Goal: Navigation & Orientation: Find specific page/section

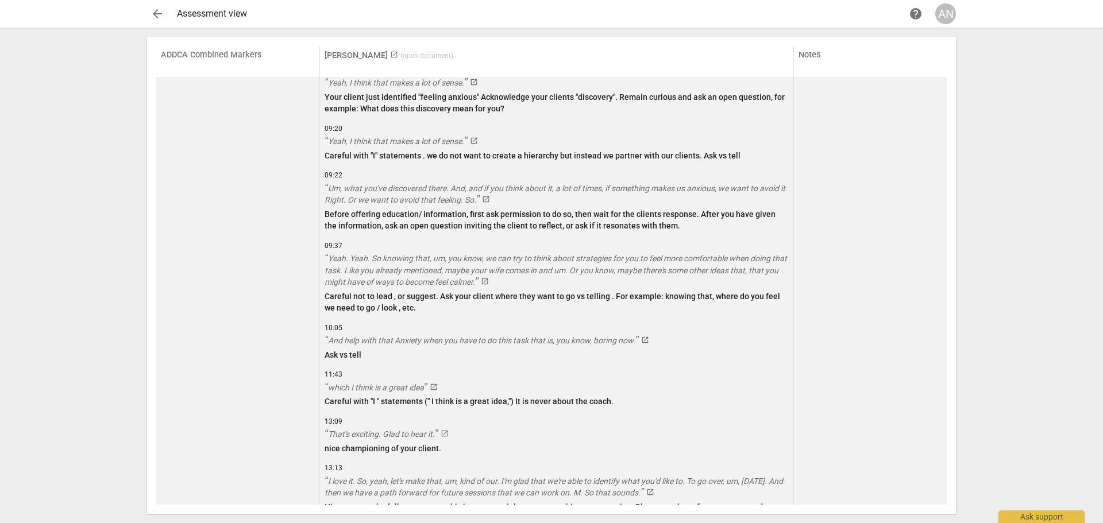
scroll to position [2792, 0]
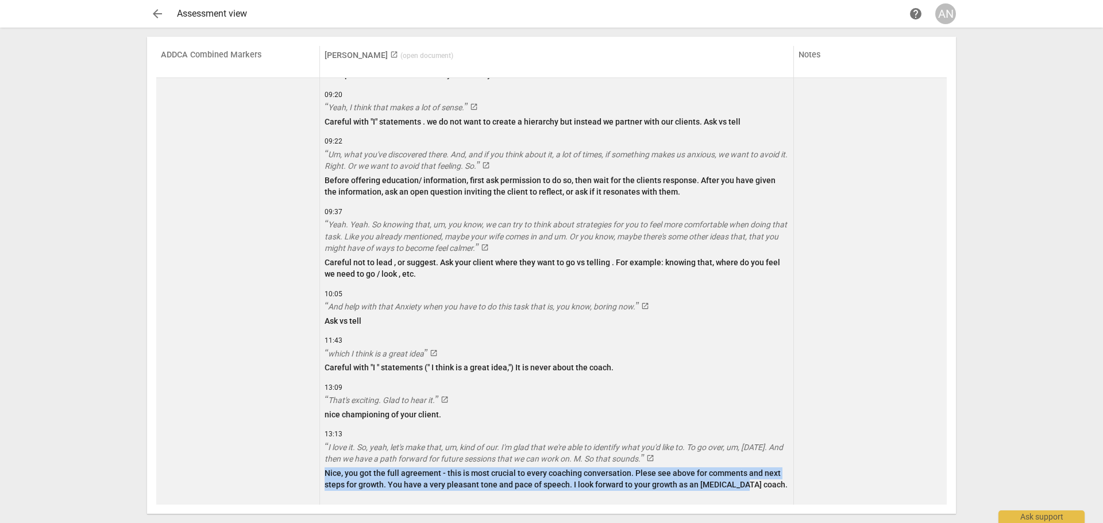
drag, startPoint x: 324, startPoint y: 473, endPoint x: 752, endPoint y: 480, distance: 428.7
copy p "Nice, you got the full agreement - this is most crucial to every coaching conve…"
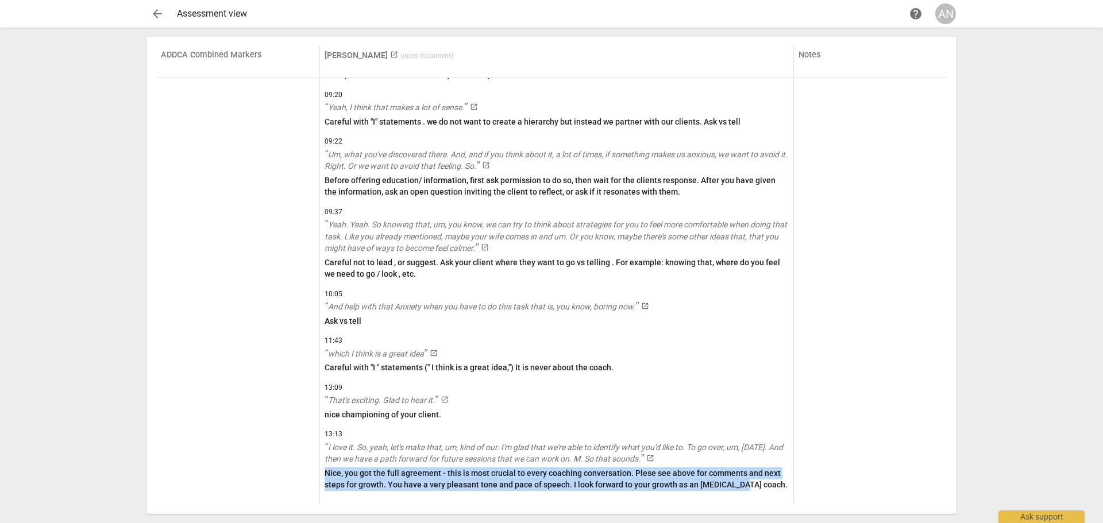
drag, startPoint x: 1025, startPoint y: 321, endPoint x: 1018, endPoint y: 332, distance: 12.9
click at [1025, 321] on div "arrow_back Assessment view help AN ADDCA Combined Markers [PERSON_NAME] launch …" at bounding box center [551, 261] width 1103 height 523
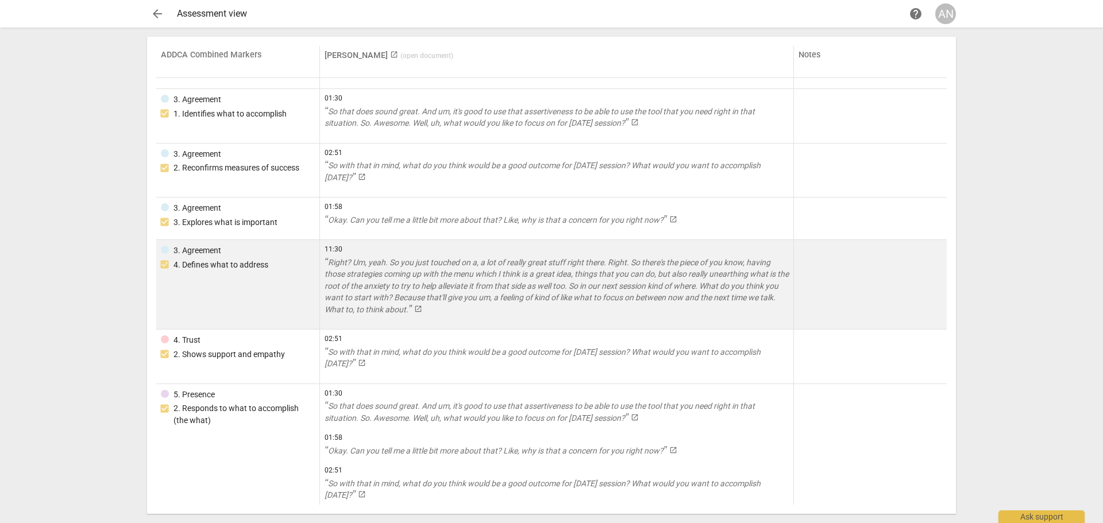
scroll to position [0, 0]
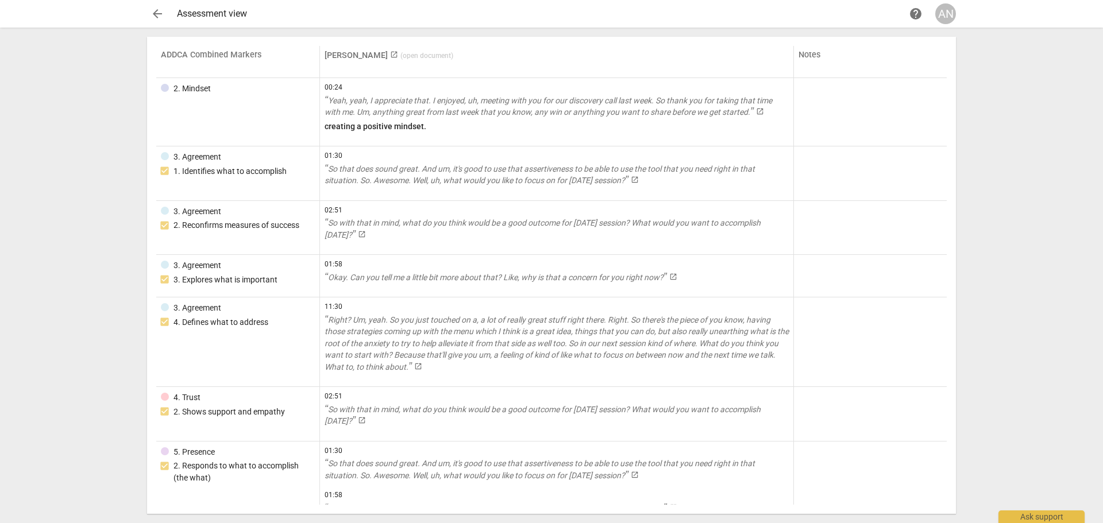
click at [359, 55] on link "[PERSON_NAME] launch ( open document )" at bounding box center [389, 56] width 129 height 10
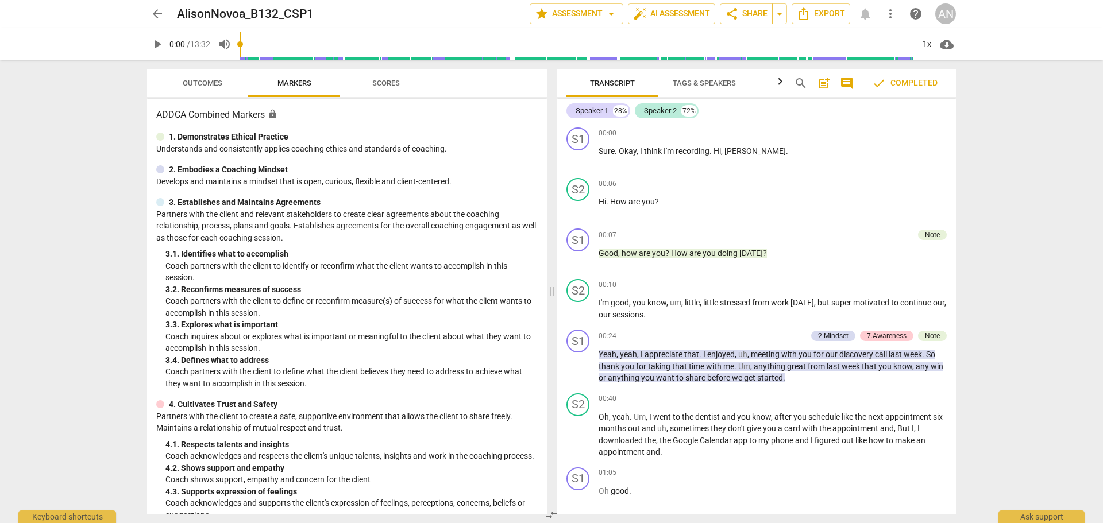
click at [392, 83] on span "Scores" at bounding box center [386, 83] width 28 height 9
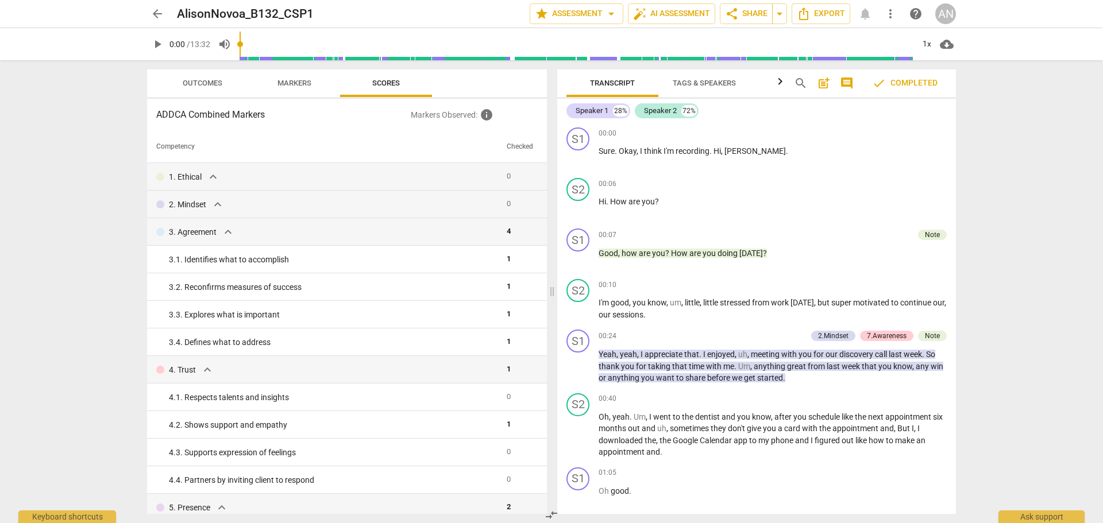
click at [291, 86] on span "Markers" at bounding box center [295, 83] width 34 height 9
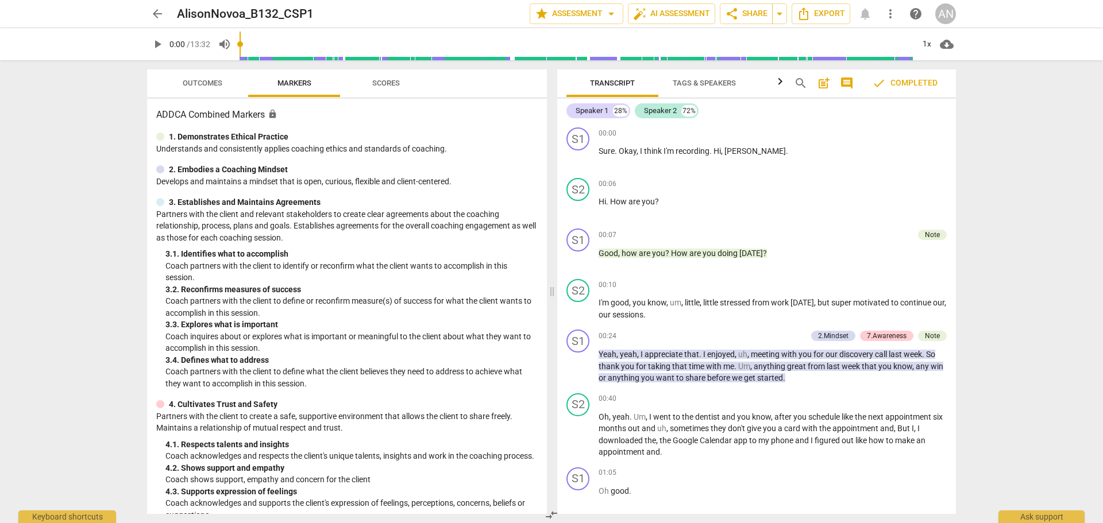
click at [200, 84] on span "Outcomes" at bounding box center [203, 83] width 40 height 9
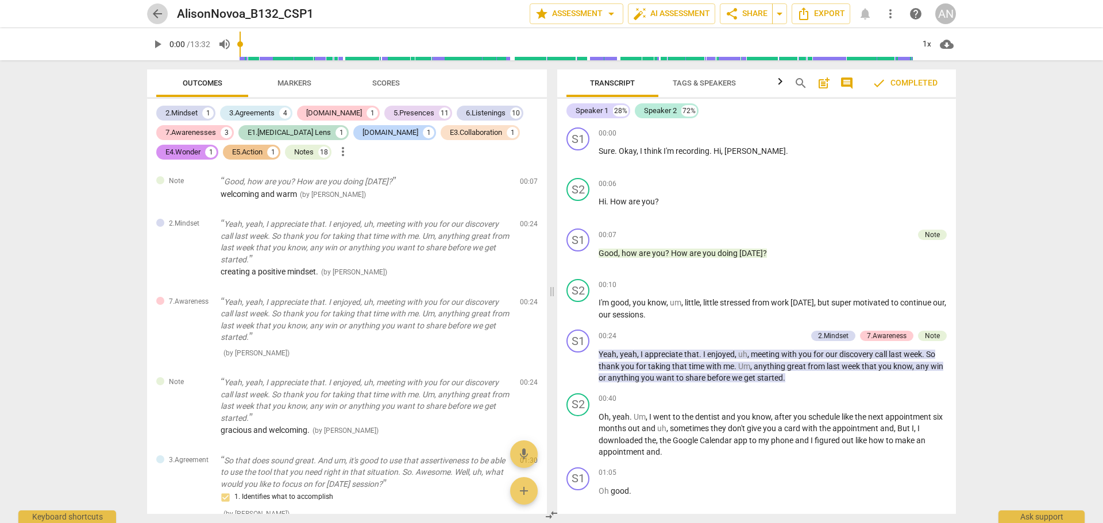
click at [159, 14] on span "arrow_back" at bounding box center [158, 14] width 14 height 14
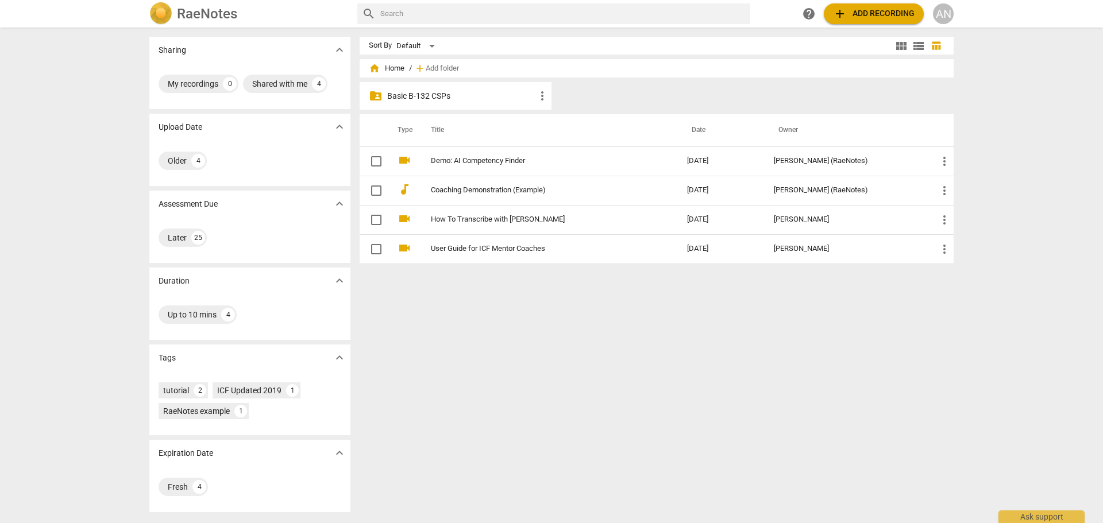
click at [408, 98] on p "Basic B-132 CSPs" at bounding box center [461, 96] width 148 height 12
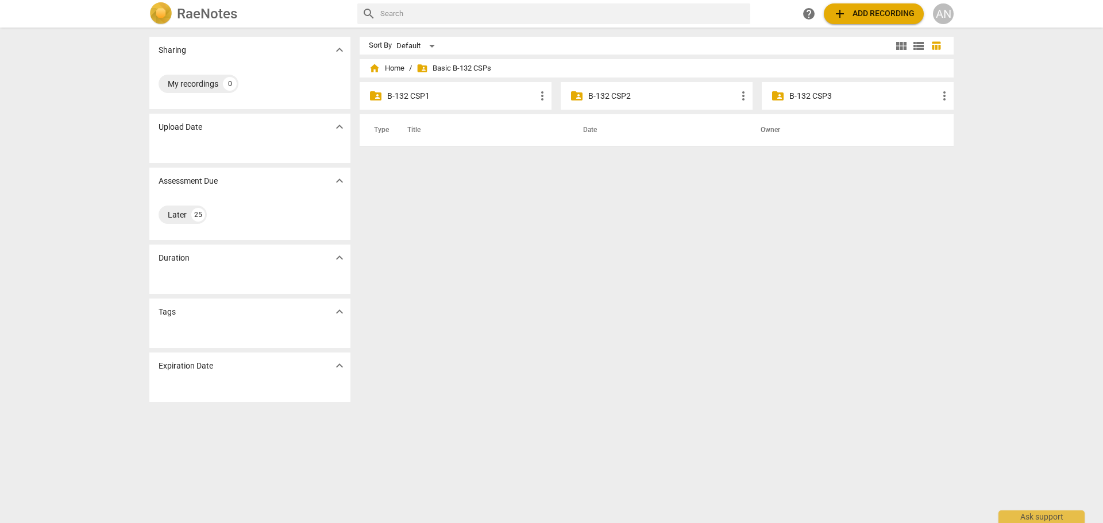
click at [408, 98] on p "B-132 CSP1" at bounding box center [461, 96] width 148 height 12
